Goal: Task Accomplishment & Management: Use online tool/utility

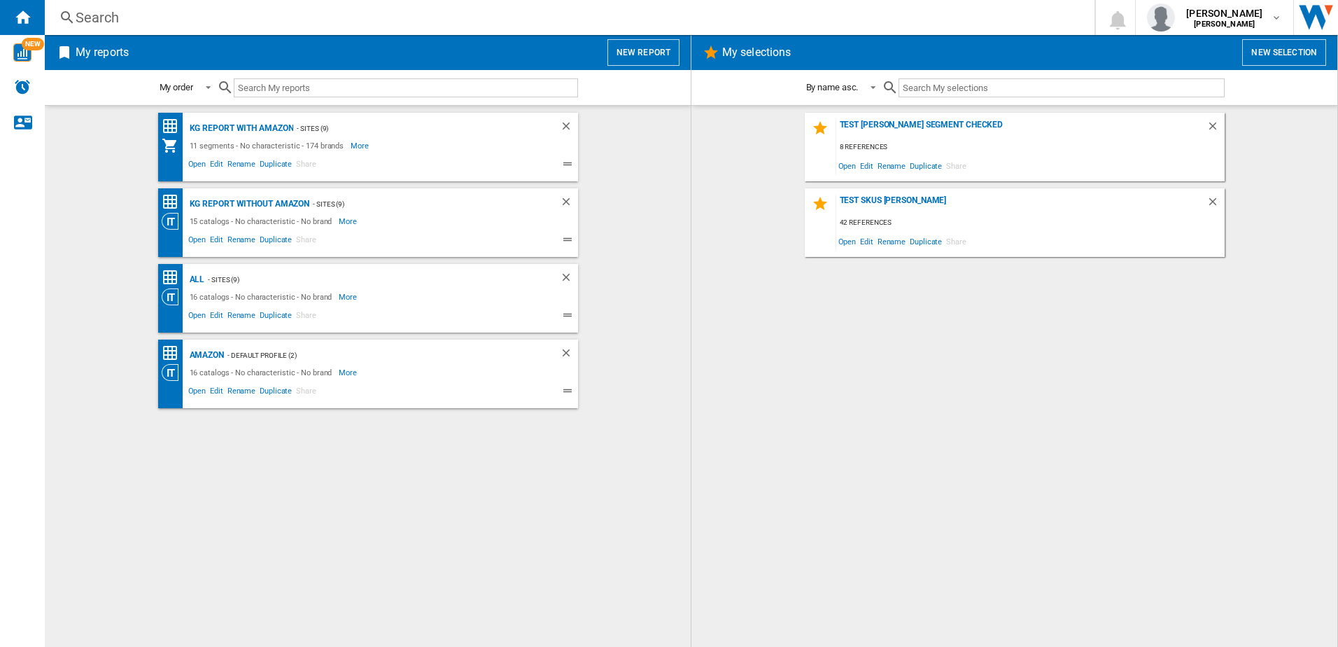
click at [633, 56] on button "New report" at bounding box center [643, 52] width 72 height 27
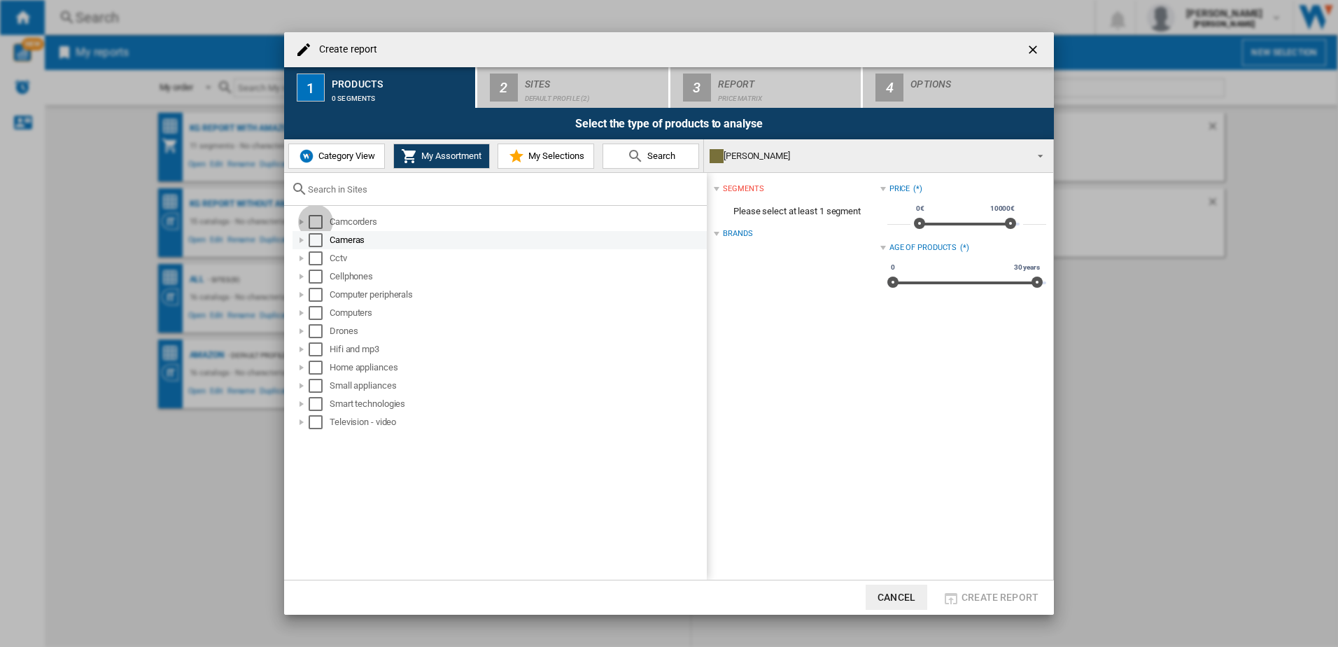
drag, startPoint x: 311, startPoint y: 225, endPoint x: 311, endPoint y: 241, distance: 15.4
click at [311, 229] on div "Select" at bounding box center [316, 222] width 14 height 14
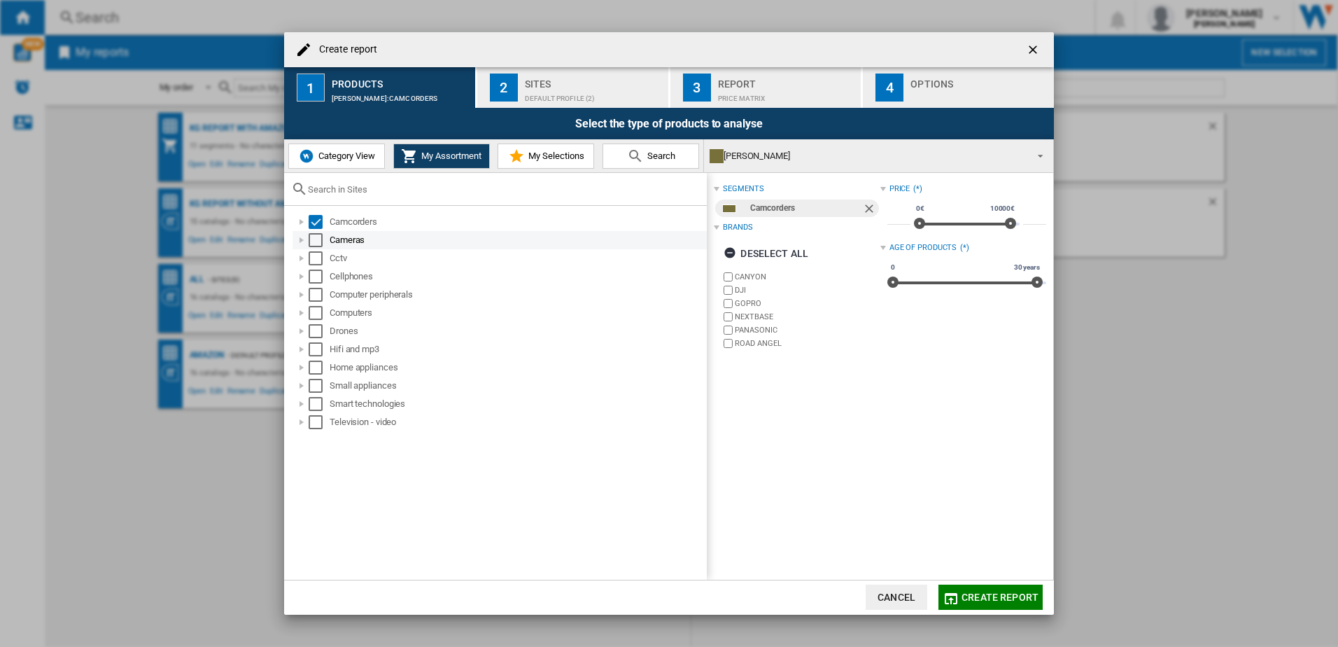
click at [311, 244] on div "Select" at bounding box center [316, 240] width 14 height 14
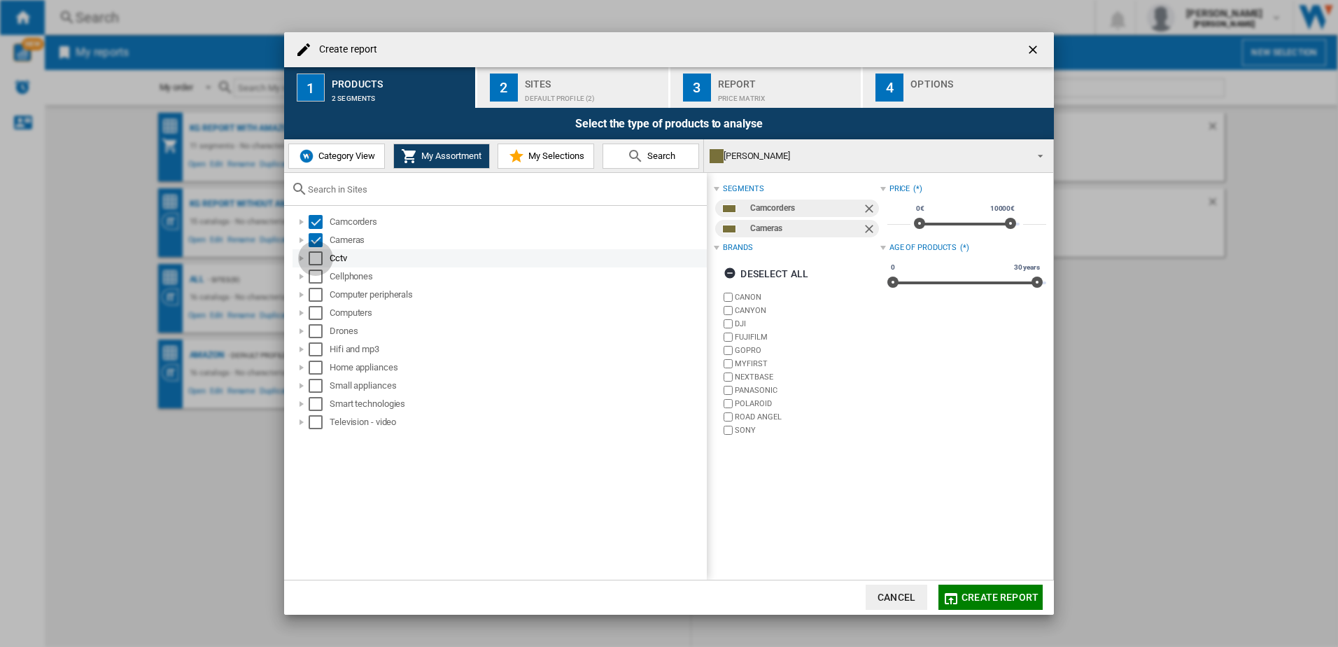
click at [315, 260] on div "Select" at bounding box center [316, 258] width 14 height 14
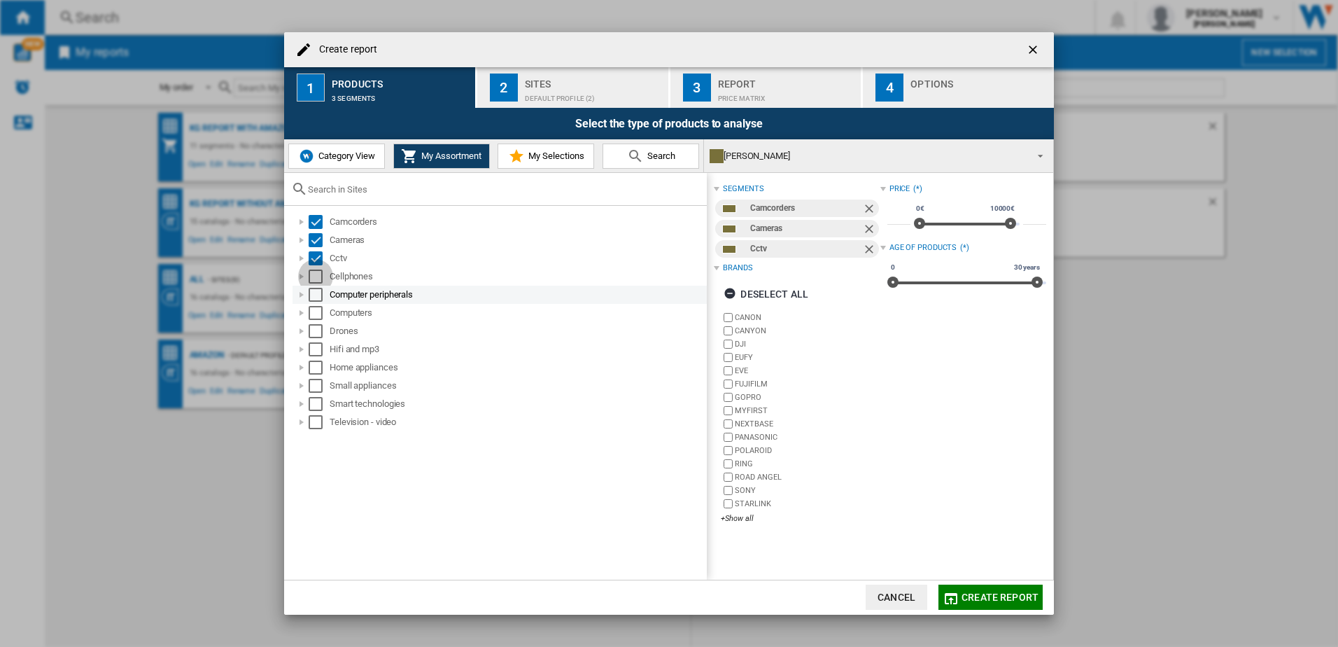
drag, startPoint x: 315, startPoint y: 274, endPoint x: 315, endPoint y: 290, distance: 16.1
click at [315, 278] on div "Select" at bounding box center [316, 276] width 14 height 14
click at [315, 297] on div "Select" at bounding box center [316, 295] width 14 height 14
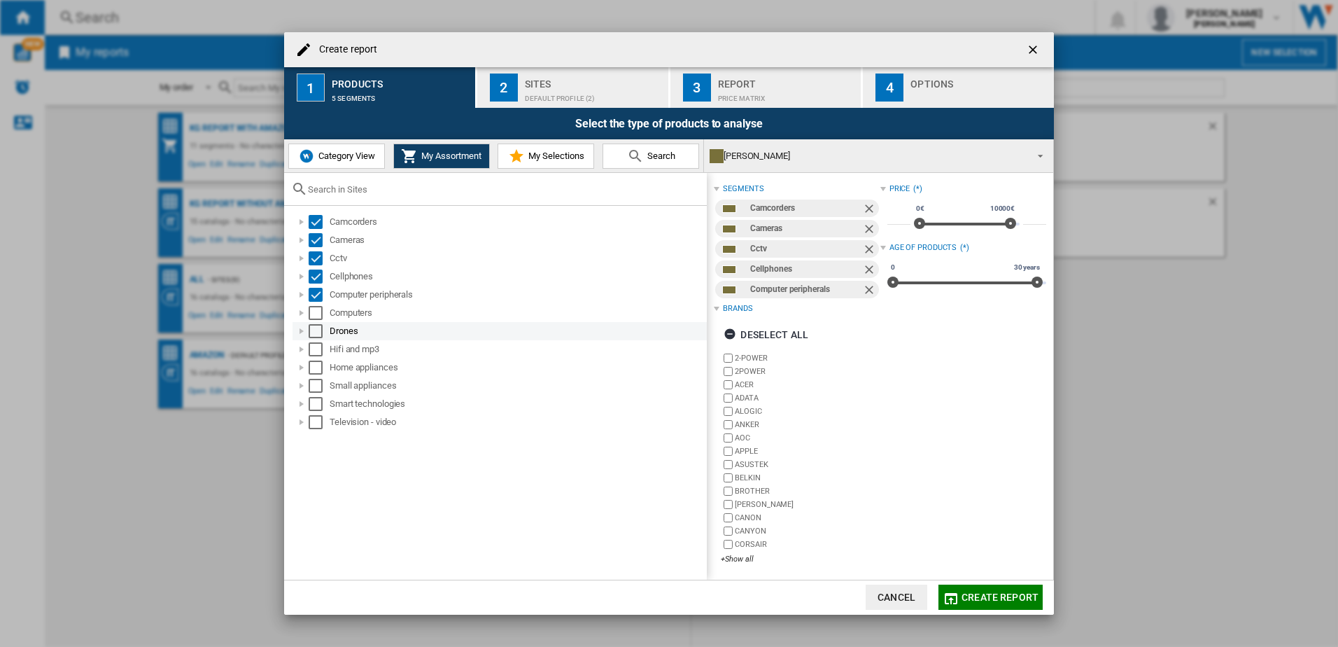
drag, startPoint x: 315, startPoint y: 323, endPoint x: 317, endPoint y: 332, distance: 9.3
click at [316, 328] on div "Drones" at bounding box center [500, 331] width 414 height 18
click at [318, 316] on div "Select" at bounding box center [316, 313] width 14 height 14
click at [315, 335] on div "Select" at bounding box center [316, 331] width 14 height 14
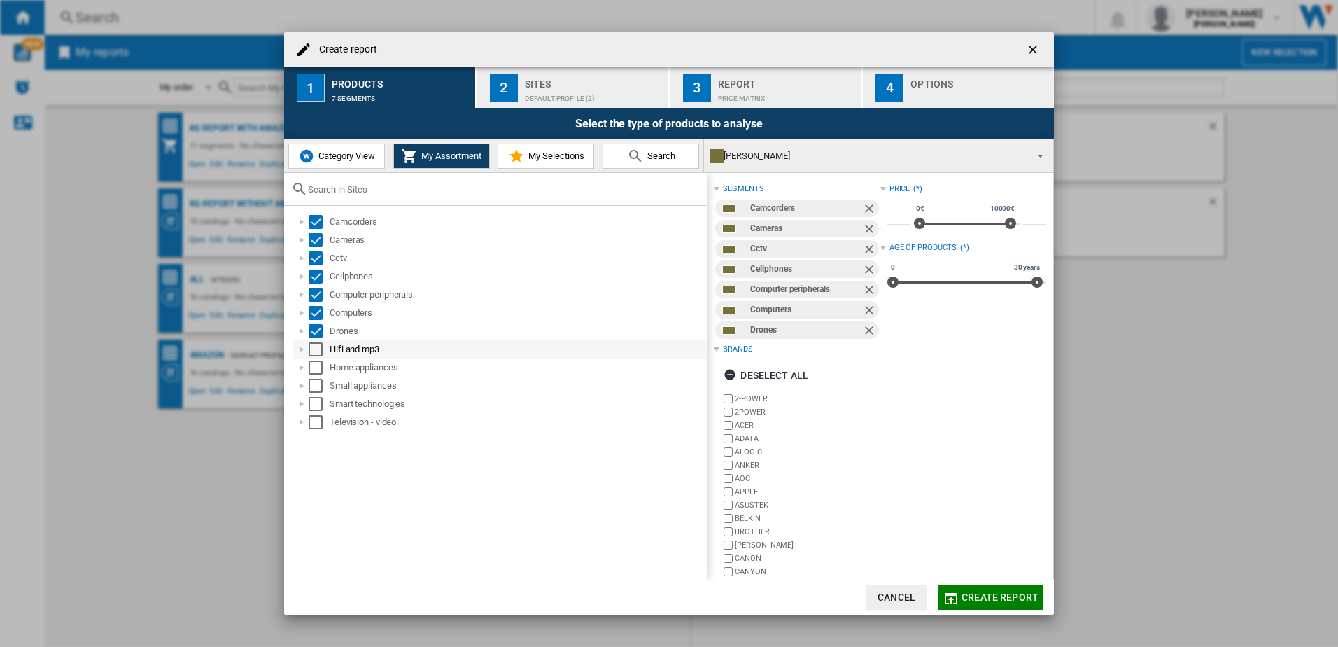
click at [315, 346] on div "Select" at bounding box center [316, 349] width 14 height 14
click at [318, 369] on div "Select" at bounding box center [316, 367] width 14 height 14
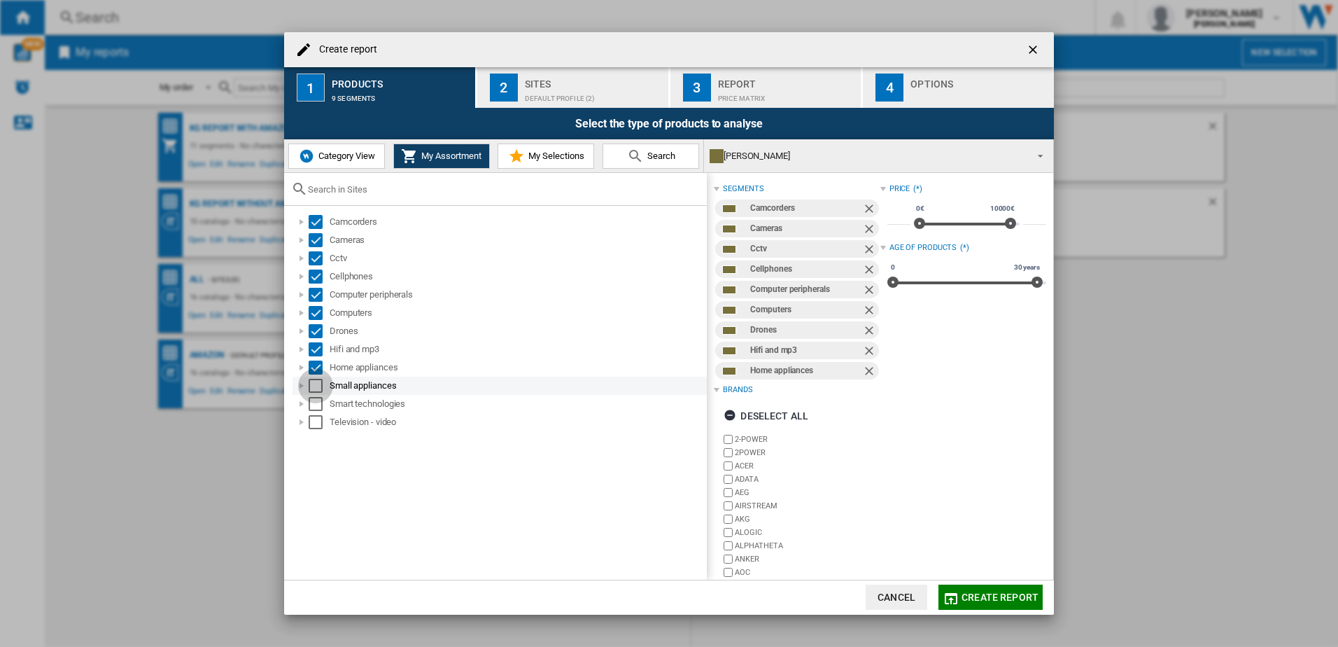
drag, startPoint x: 316, startPoint y: 383, endPoint x: 316, endPoint y: 394, distance: 11.2
click at [316, 387] on div "Select" at bounding box center [316, 386] width 14 height 14
click at [316, 408] on div "Select" at bounding box center [316, 404] width 14 height 14
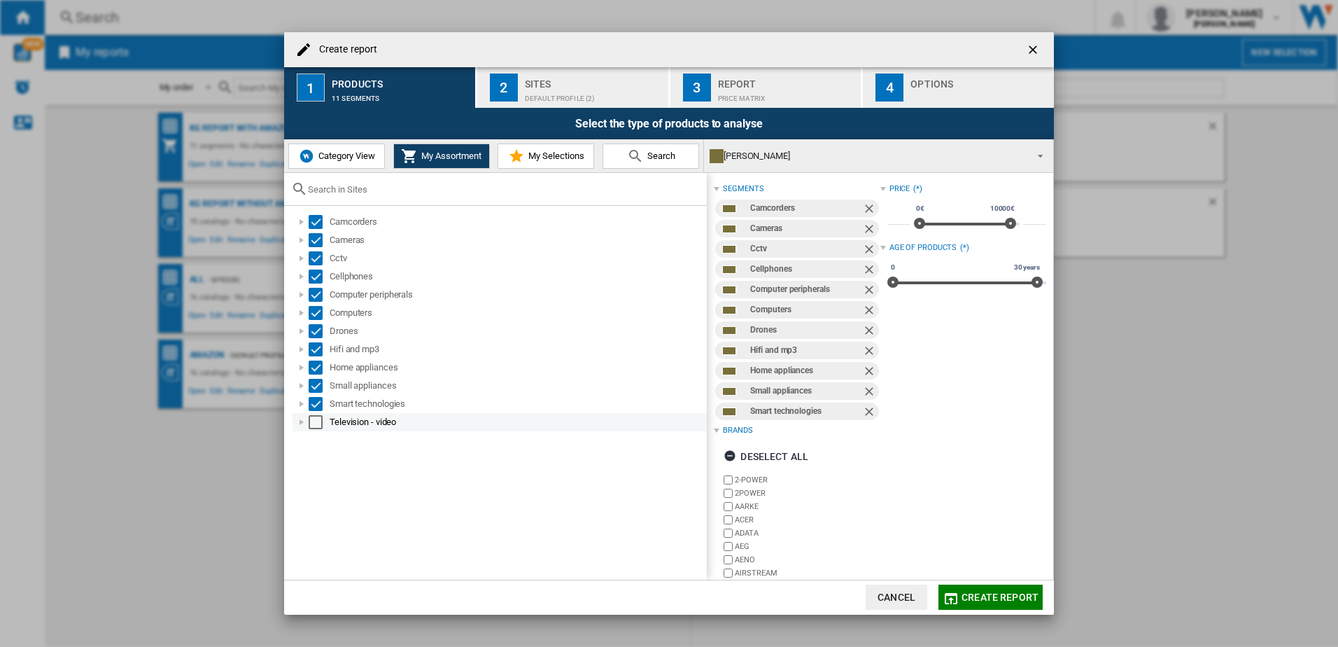
click at [314, 423] on div "Select" at bounding box center [316, 422] width 14 height 14
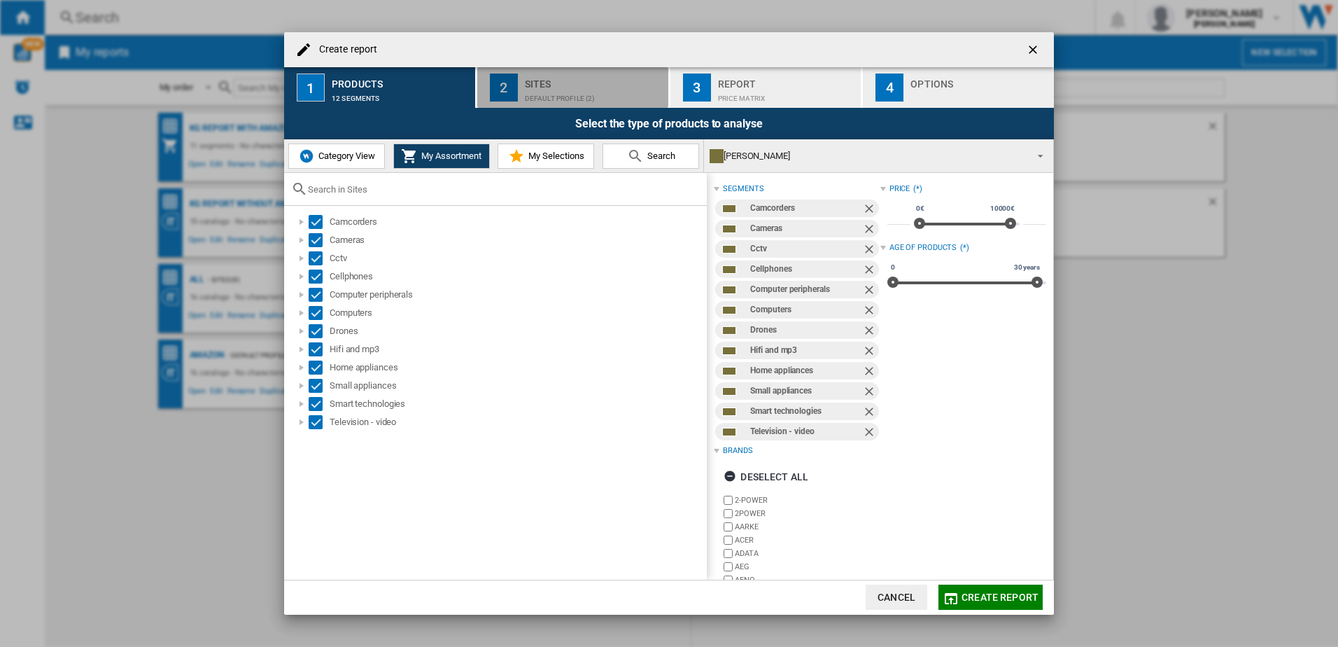
click at [556, 96] on div "Default profile (2)" at bounding box center [594, 94] width 138 height 15
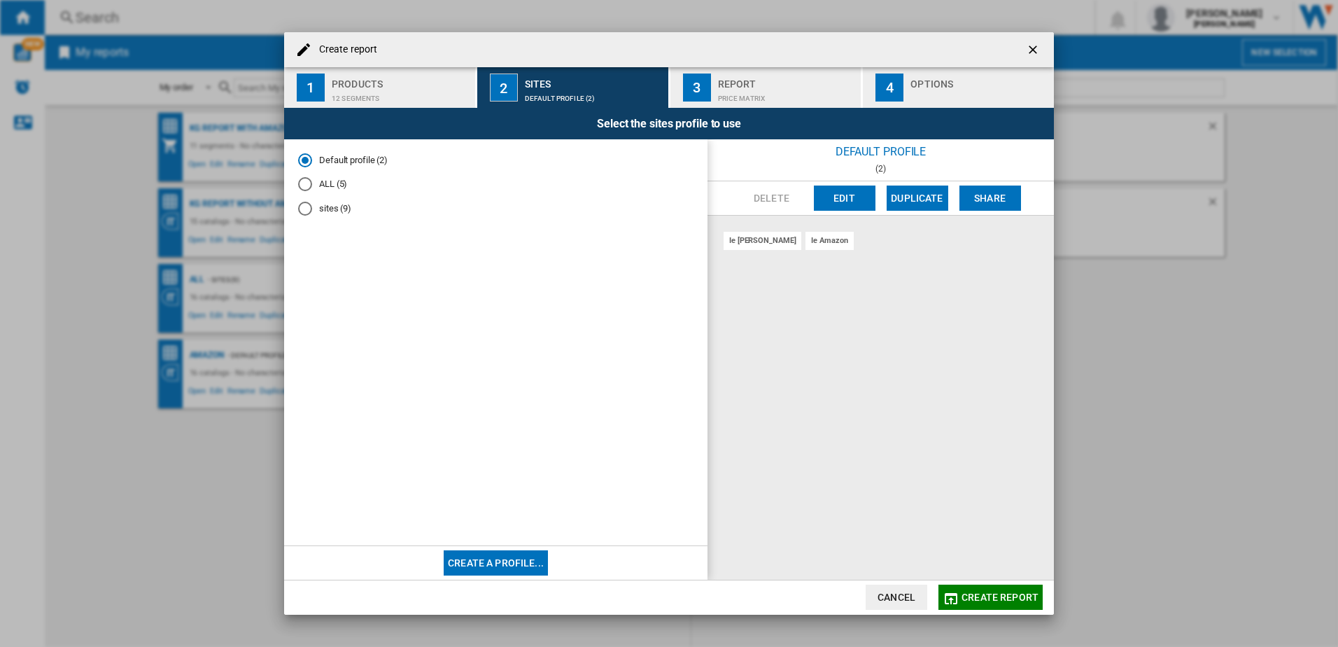
click at [349, 213] on md-radio-button "sites (9)" at bounding box center [495, 208] width 395 height 13
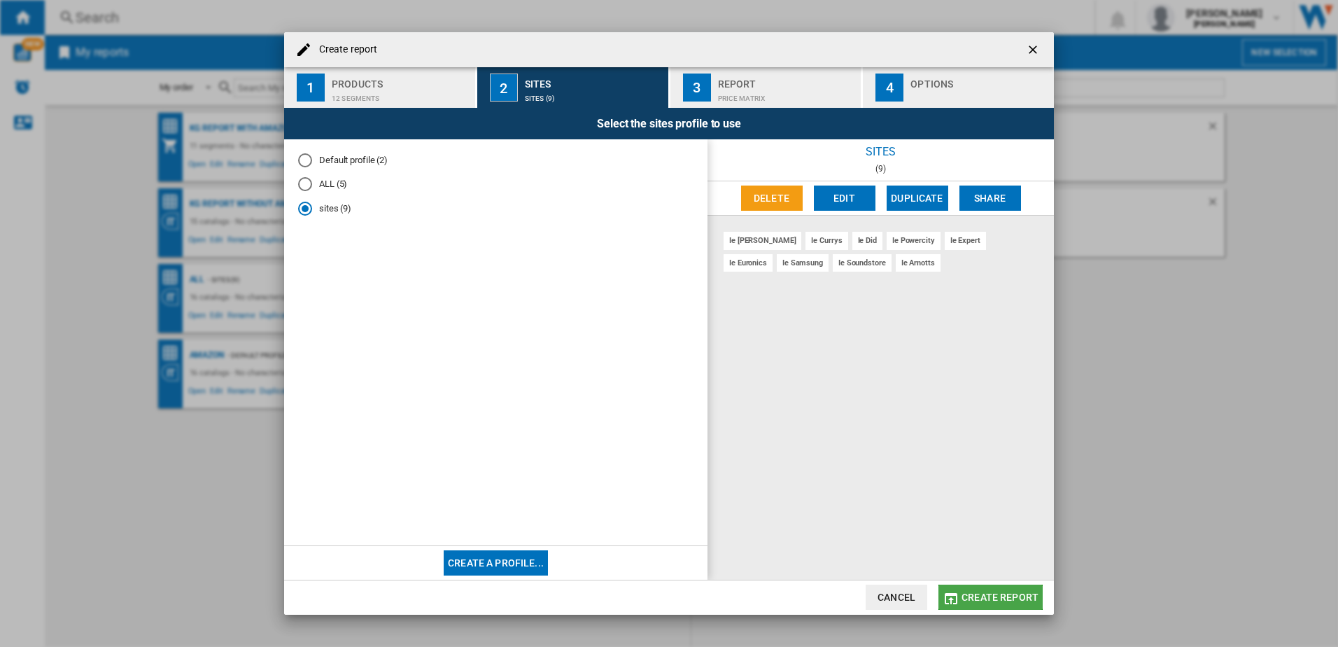
click at [1009, 598] on span "Create report" at bounding box center [1000, 596] width 77 height 11
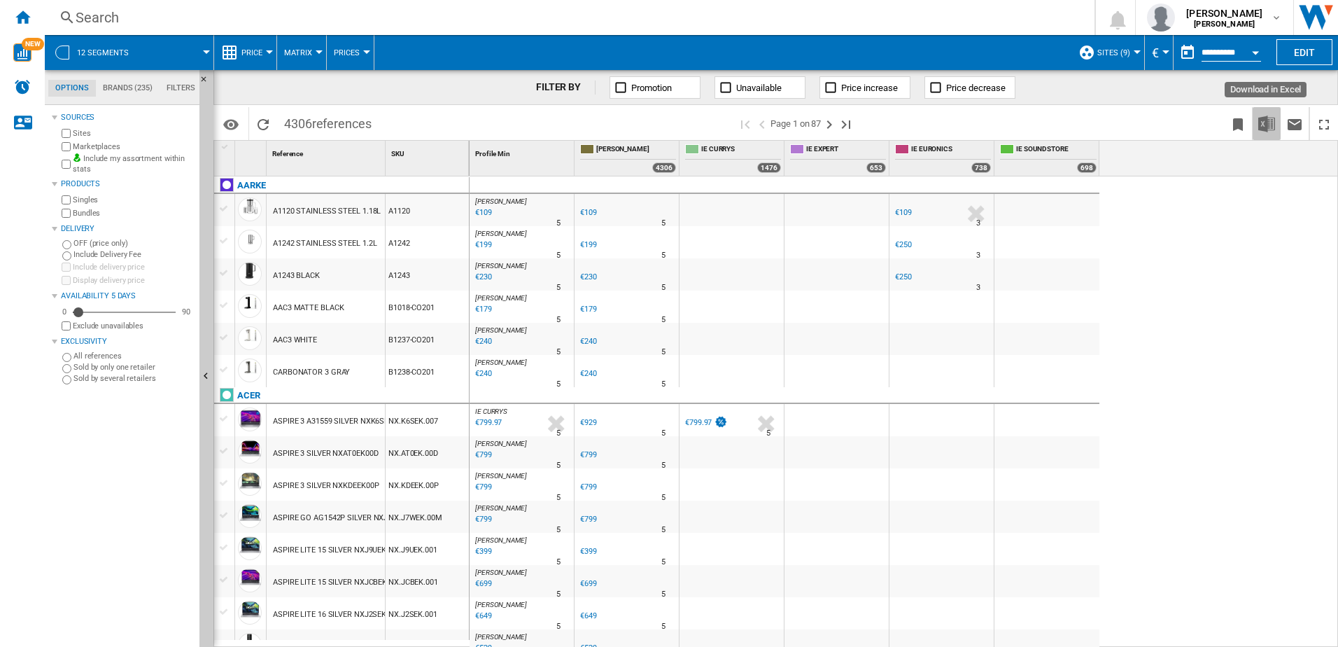
click at [1265, 120] on img "Download in Excel" at bounding box center [1266, 123] width 17 height 17
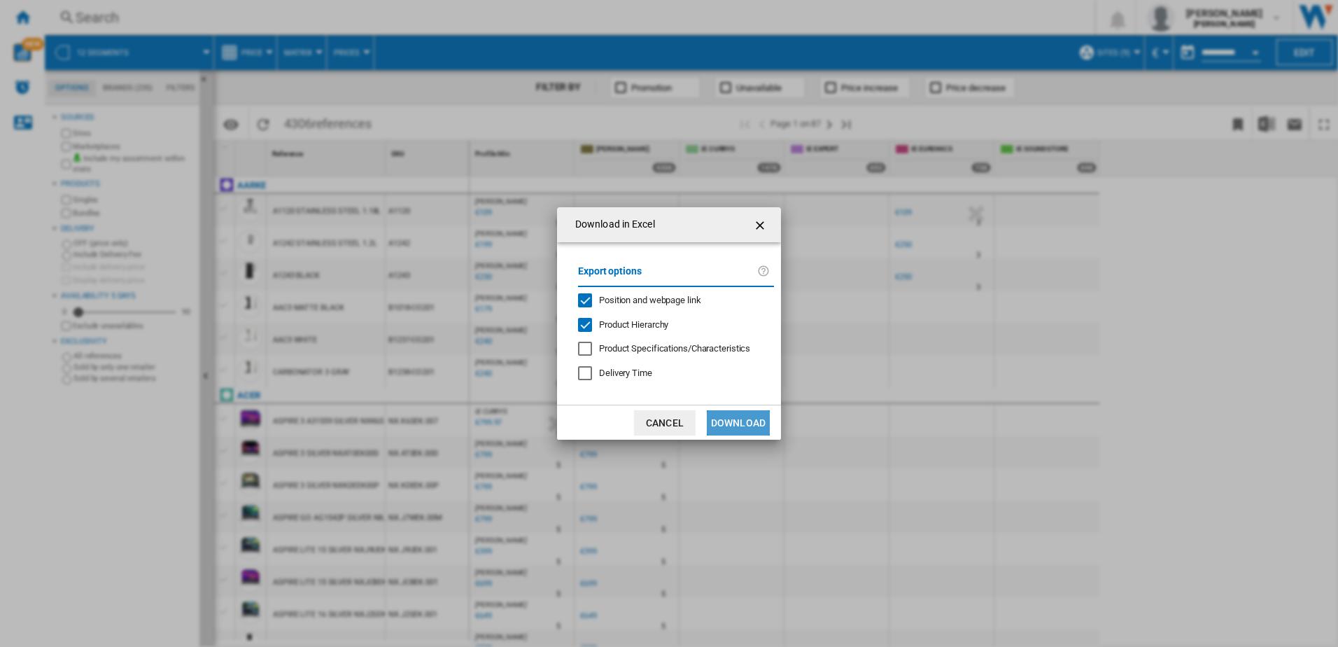
click at [732, 430] on button "Download" at bounding box center [738, 422] width 63 height 25
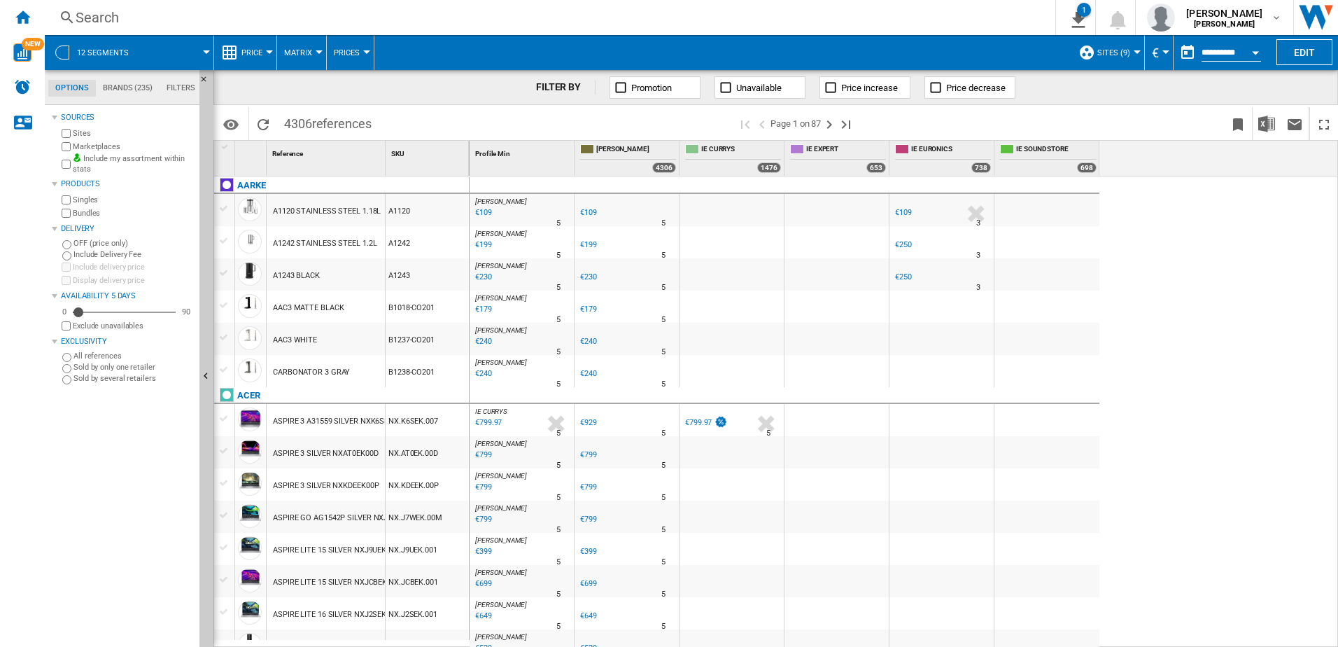
click at [1112, 447] on div "[PERSON_NAME] : [PERSON_NAME] 0.0 % €109 % N/A 5 [PERSON_NAME] : [PERSON_NAME] …" at bounding box center [904, 411] width 869 height 471
